Goal: Transaction & Acquisition: Purchase product/service

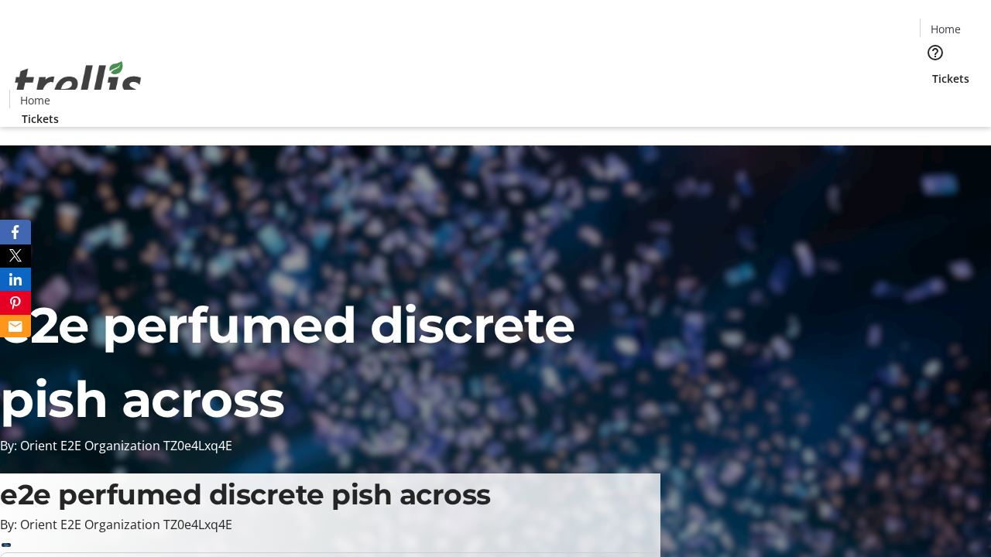
click at [932, 70] on span "Tickets" at bounding box center [950, 78] width 37 height 16
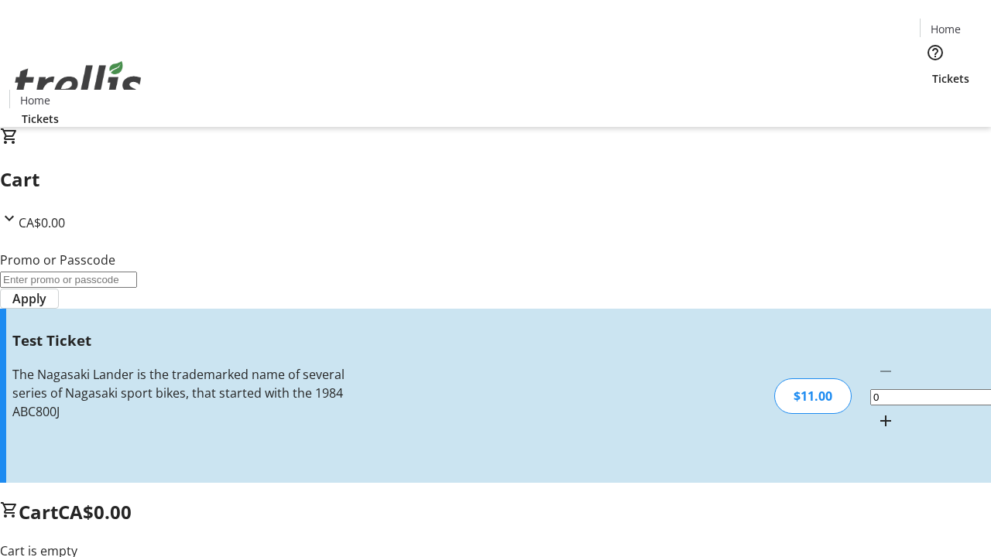
click at [876, 412] on mat-icon "Increment by one" at bounding box center [885, 421] width 19 height 19
type input "1"
type input "UNLOCK"
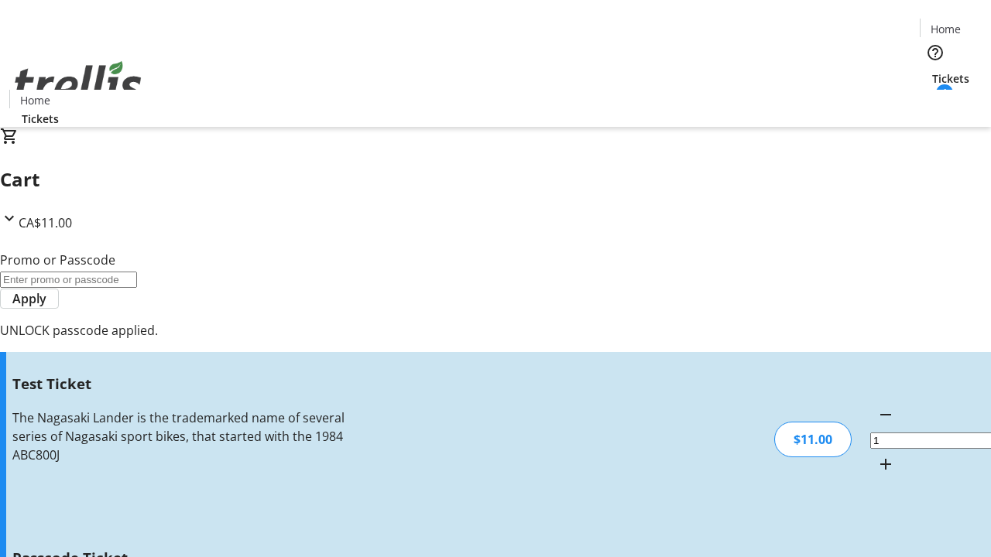
type input "5"
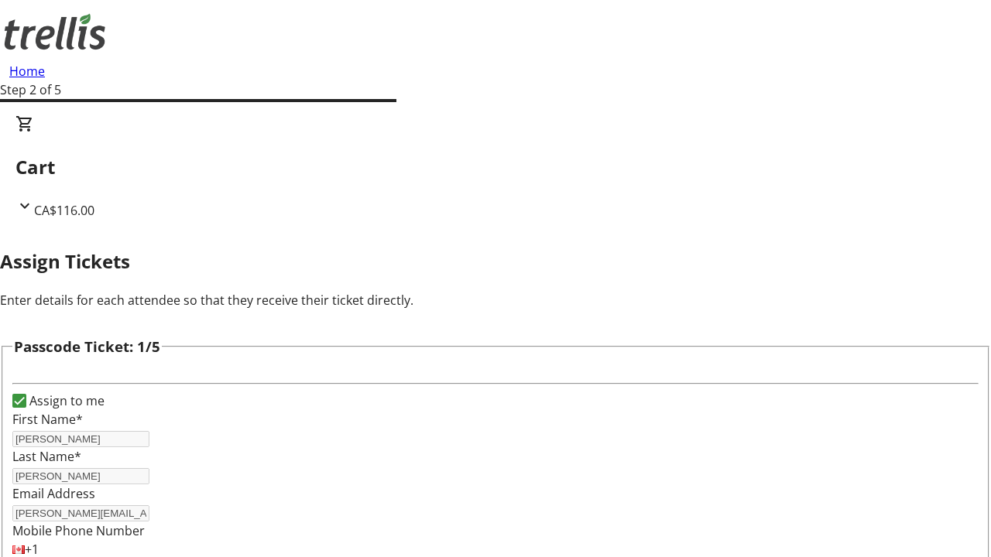
type input "Mac"
type input "[PERSON_NAME]"
type input "Cara"
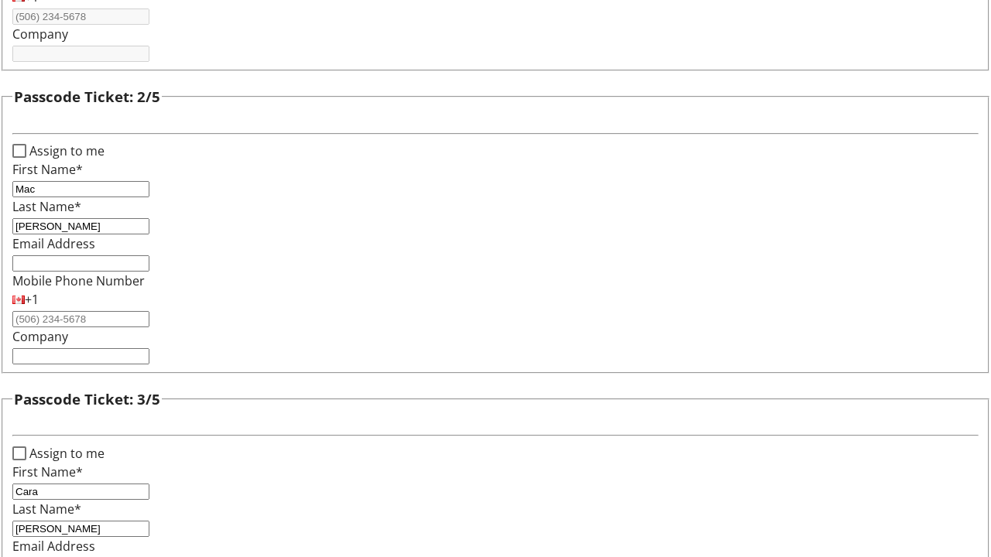
type input "[PERSON_NAME]"
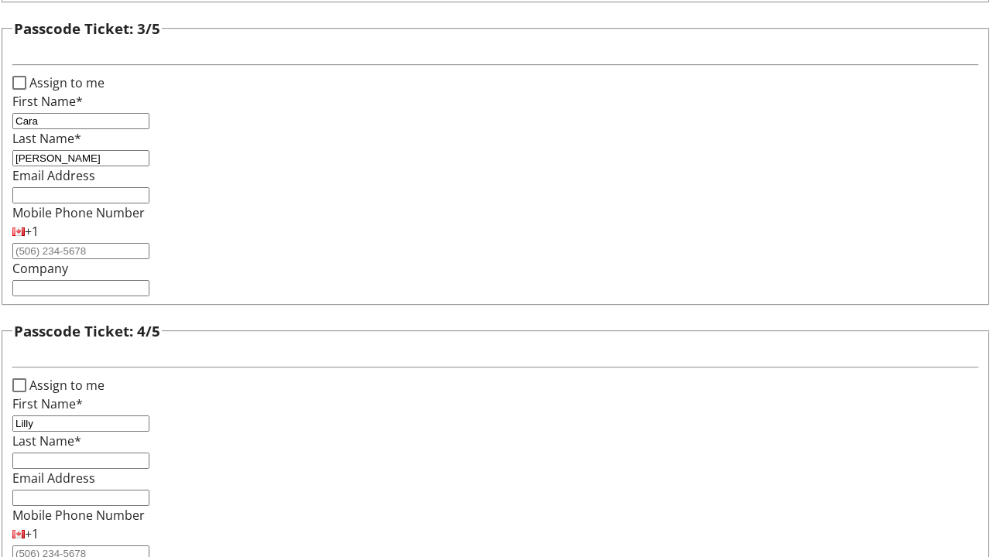
type input "Lilly"
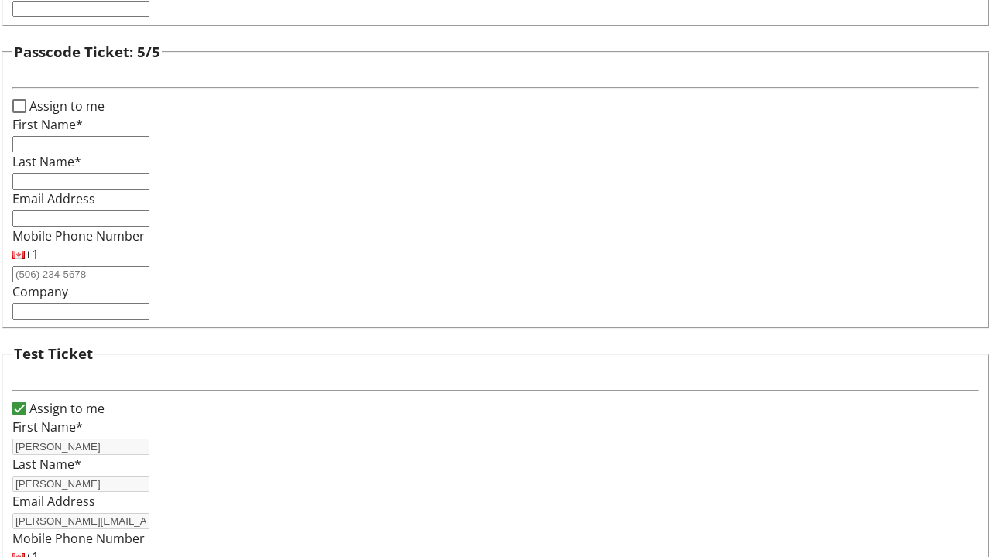
type input "Altenwerth"
click at [26, 113] on input "Assign to me" at bounding box center [19, 106] width 14 height 14
checkbox input "true"
type input "[PERSON_NAME]"
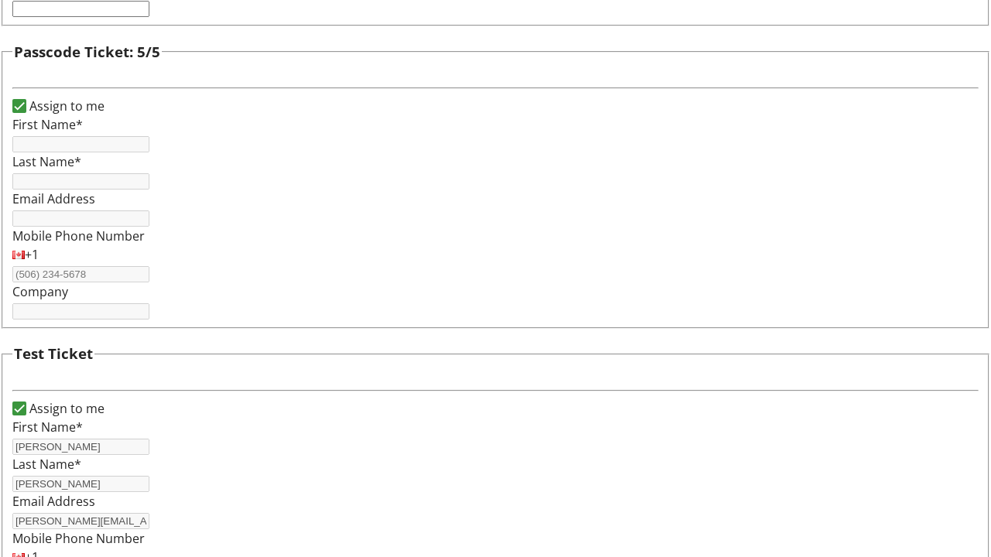
type input "[PERSON_NAME]"
type input "[PERSON_NAME][EMAIL_ADDRESS][DOMAIN_NAME]"
